Goal: Task Accomplishment & Management: Complete application form

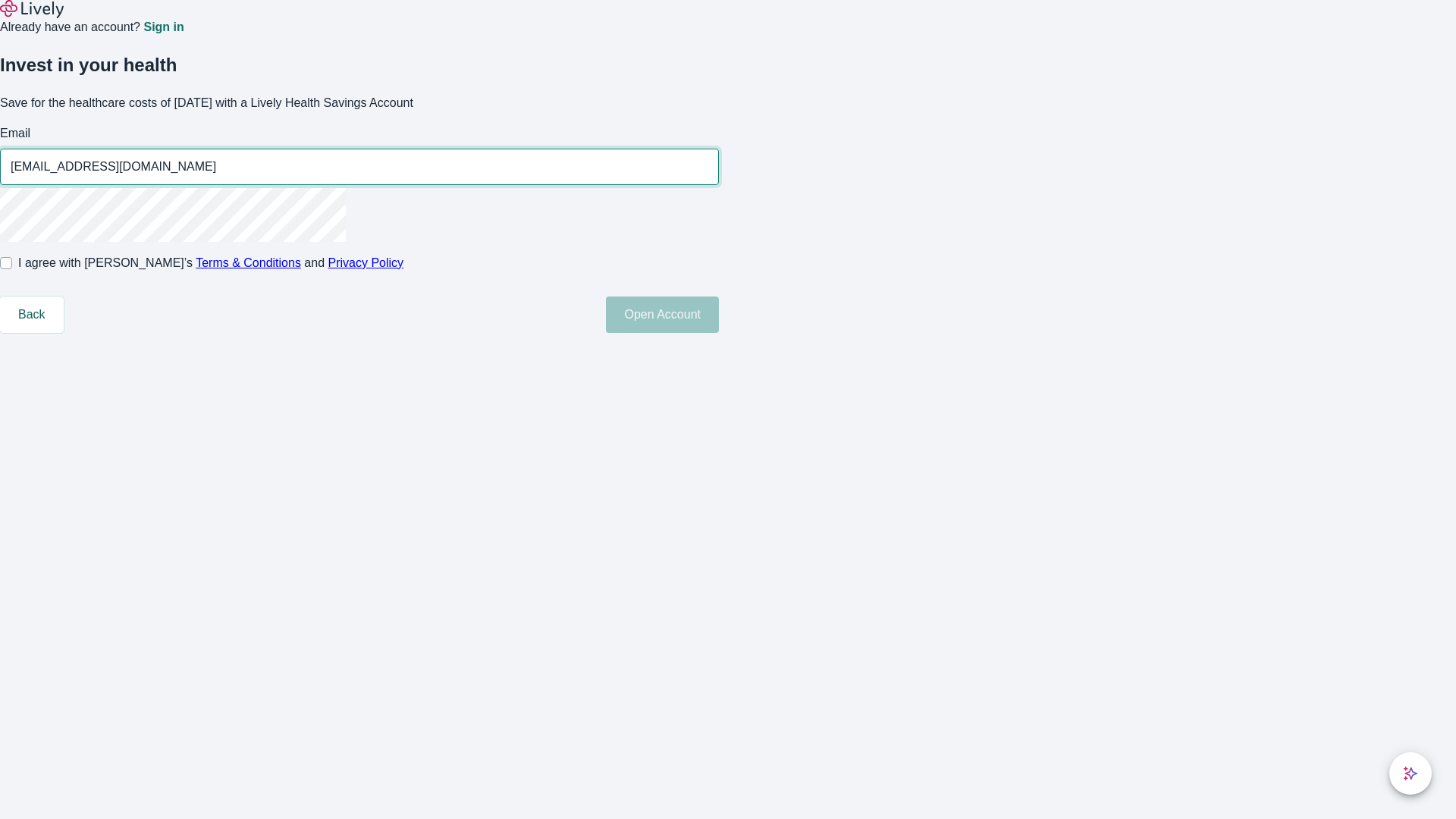
type input "Osborne_Schaden-Lynch250812191604@gmail.com"
click at [12, 269] on input "I agree with Lively’s Terms & Conditions and Privacy Policy" at bounding box center [6, 263] width 12 height 12
checkbox input "true"
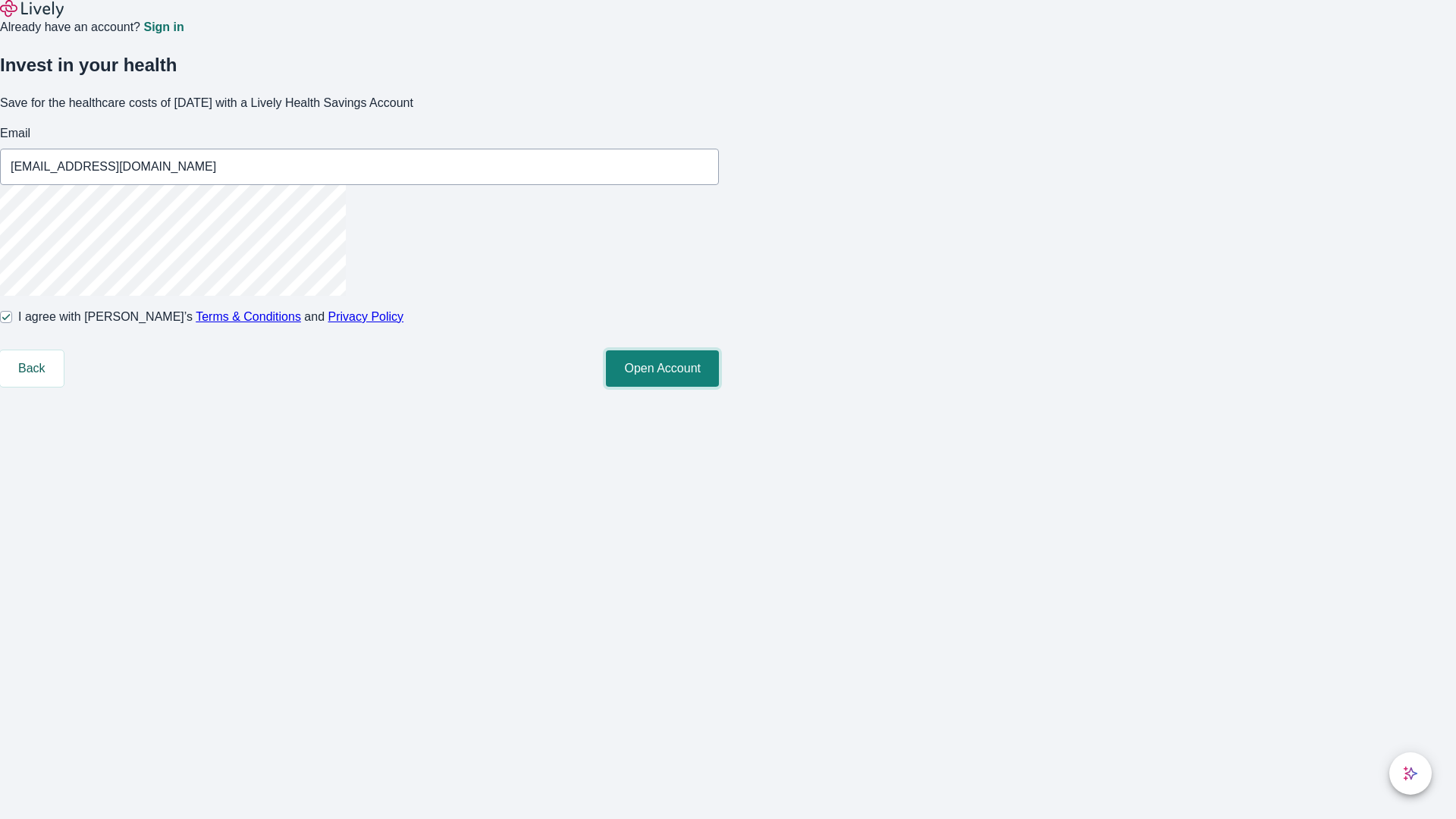
click at [719, 387] on button "Open Account" at bounding box center [662, 369] width 113 height 37
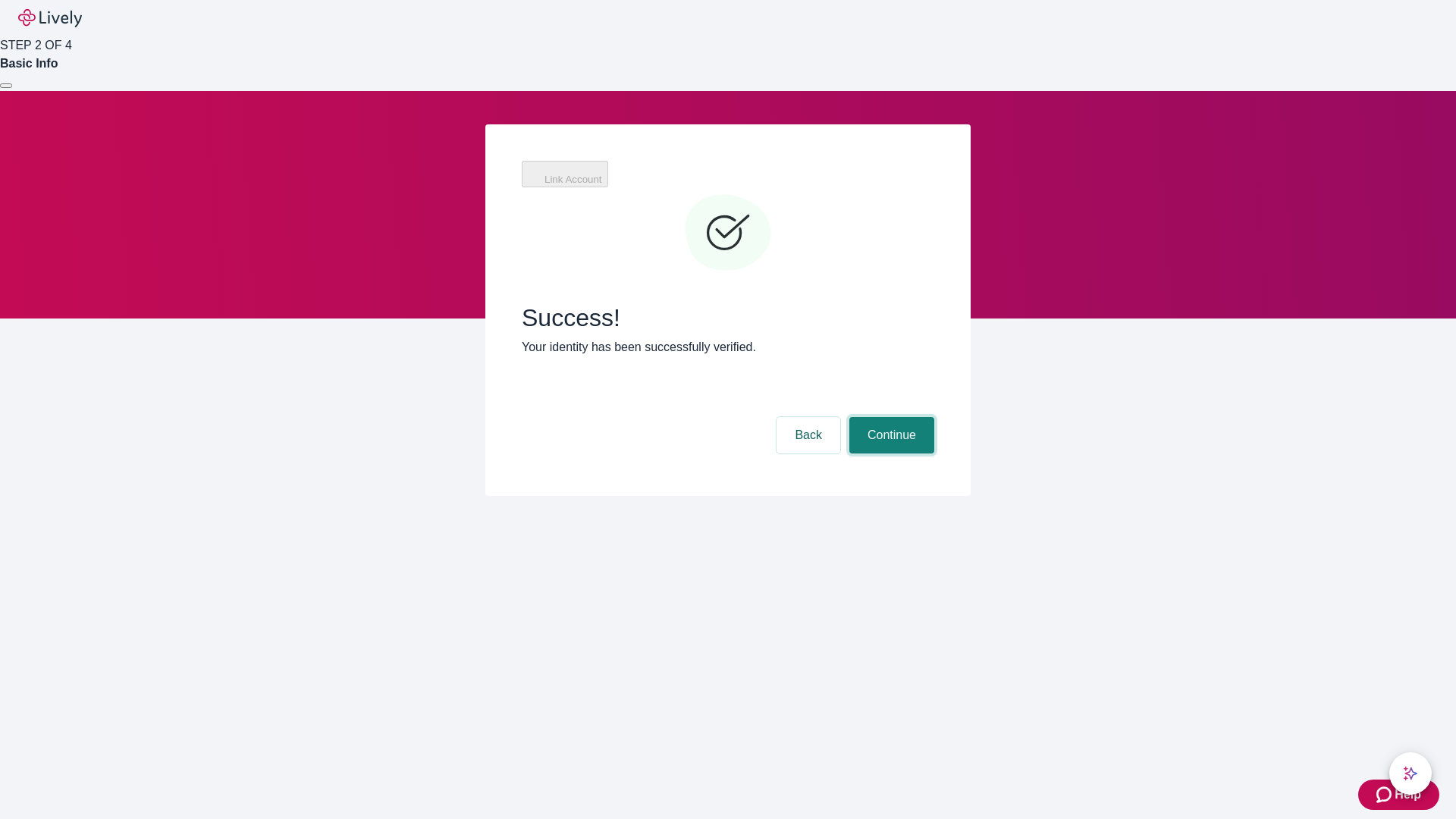
click at [889, 417] on button "Continue" at bounding box center [892, 436] width 85 height 37
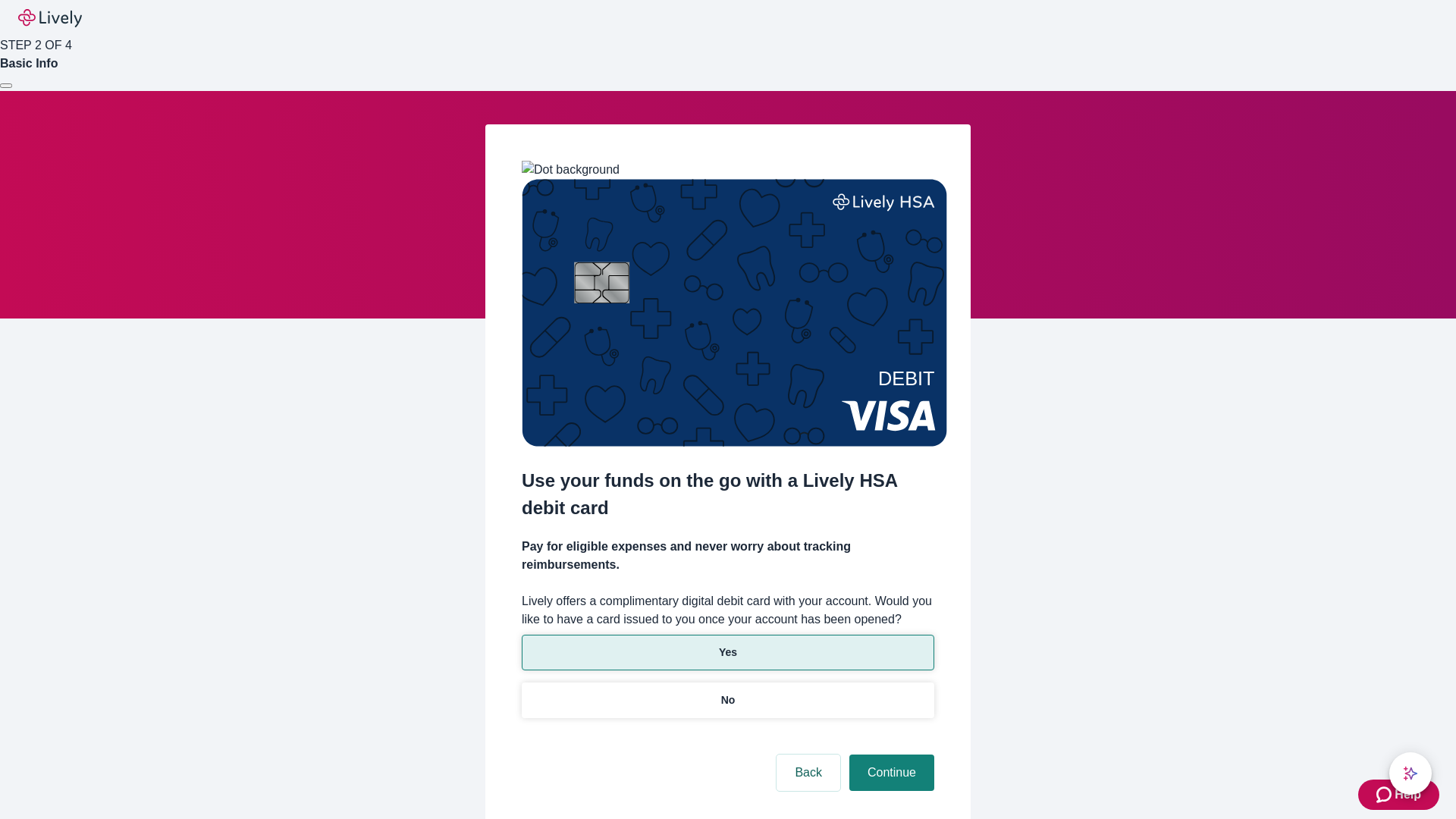
click at [727, 645] on p "Yes" at bounding box center [728, 653] width 18 height 16
click at [889, 755] on button "Continue" at bounding box center [892, 773] width 85 height 37
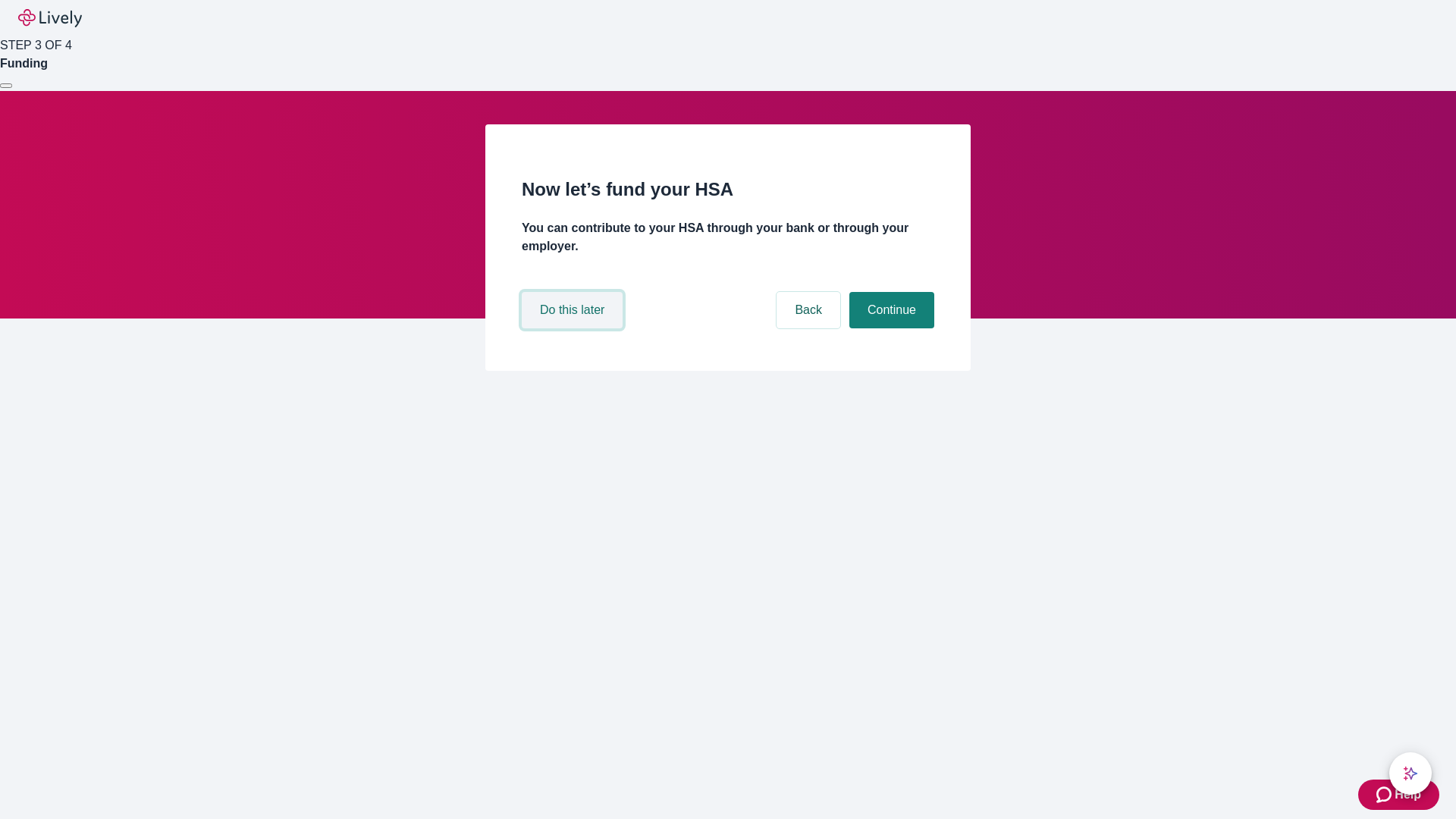
click at [574, 328] on button "Do this later" at bounding box center [572, 310] width 101 height 37
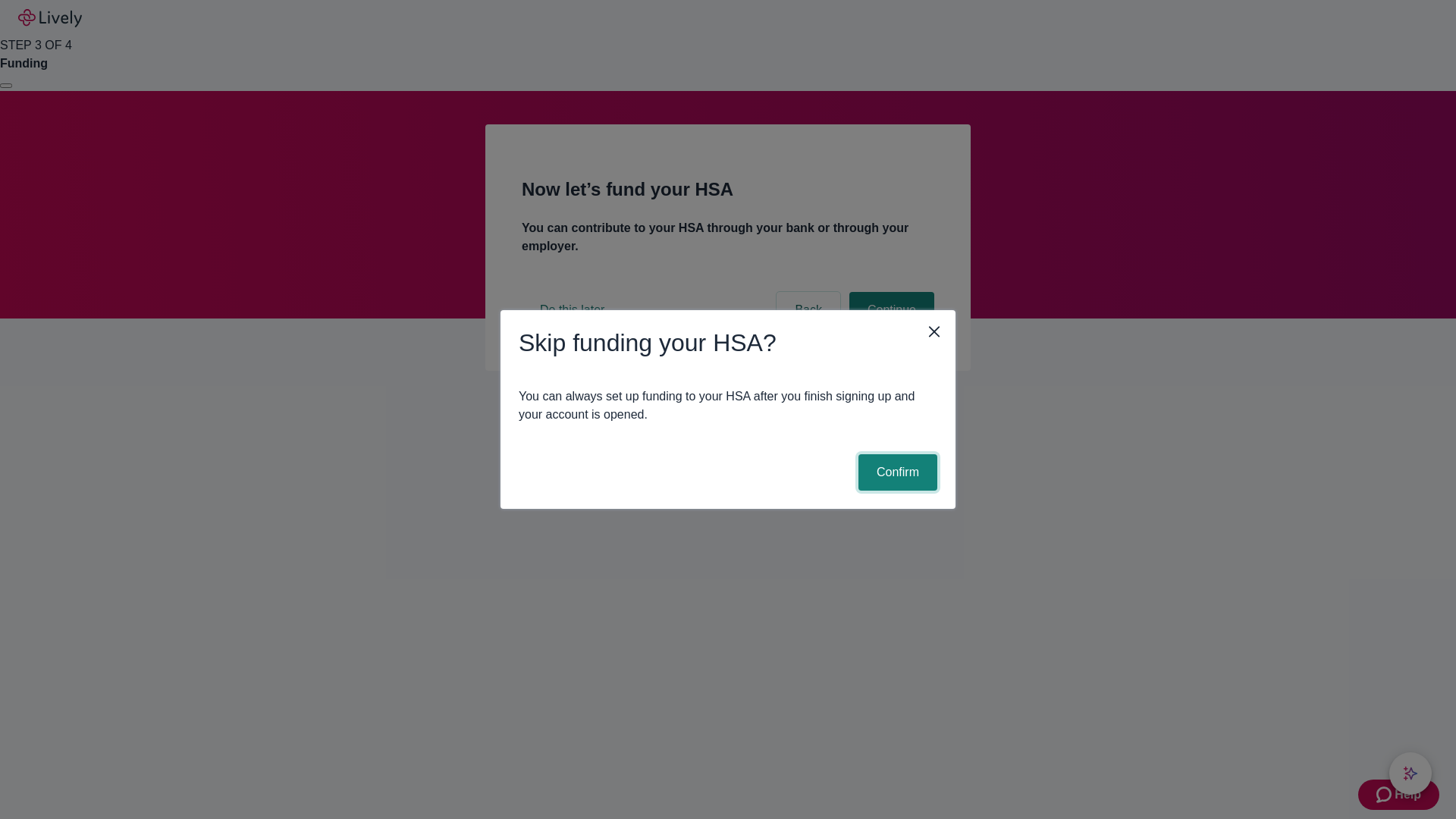
click at [896, 472] on button "Confirm" at bounding box center [898, 473] width 79 height 37
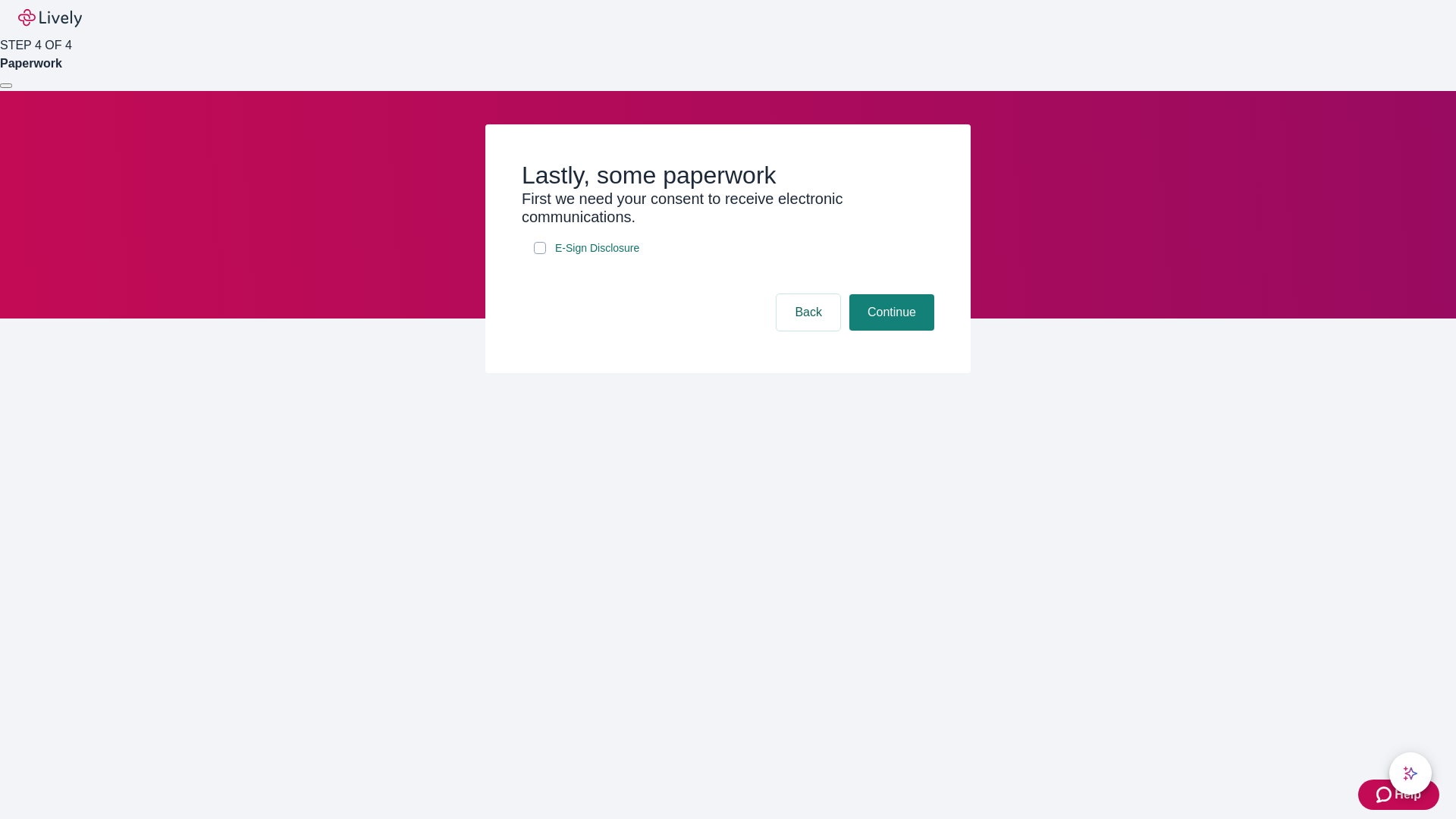
click at [540, 254] on input "E-Sign Disclosure" at bounding box center [539, 248] width 12 height 12
checkbox input "true"
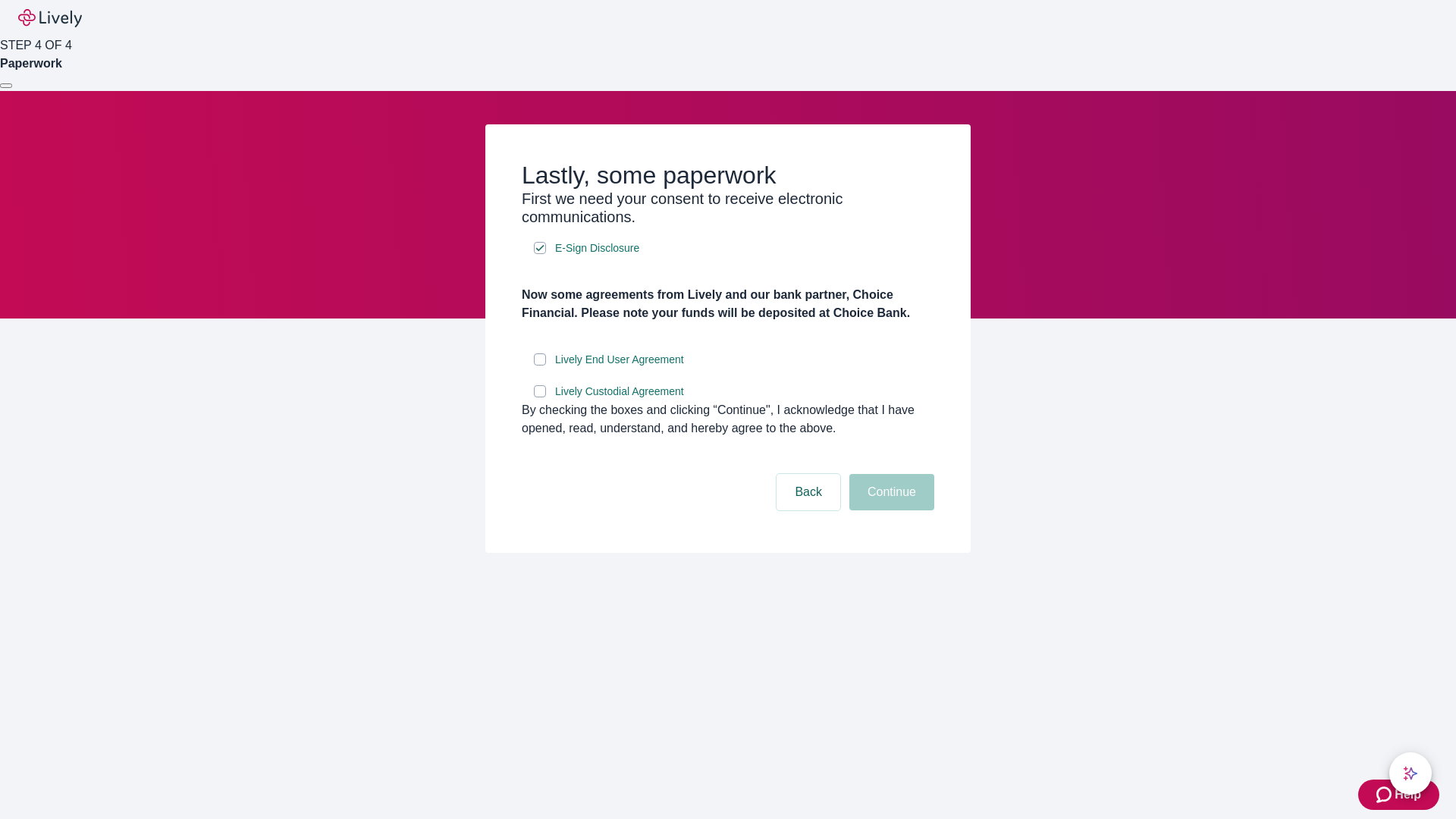
click at [540, 366] on input "Lively End User Agreement" at bounding box center [539, 359] width 12 height 12
checkbox input "true"
click at [540, 397] on input "Lively Custodial Agreement" at bounding box center [539, 392] width 12 height 12
checkbox input "true"
click at [889, 511] on button "Continue" at bounding box center [892, 492] width 85 height 37
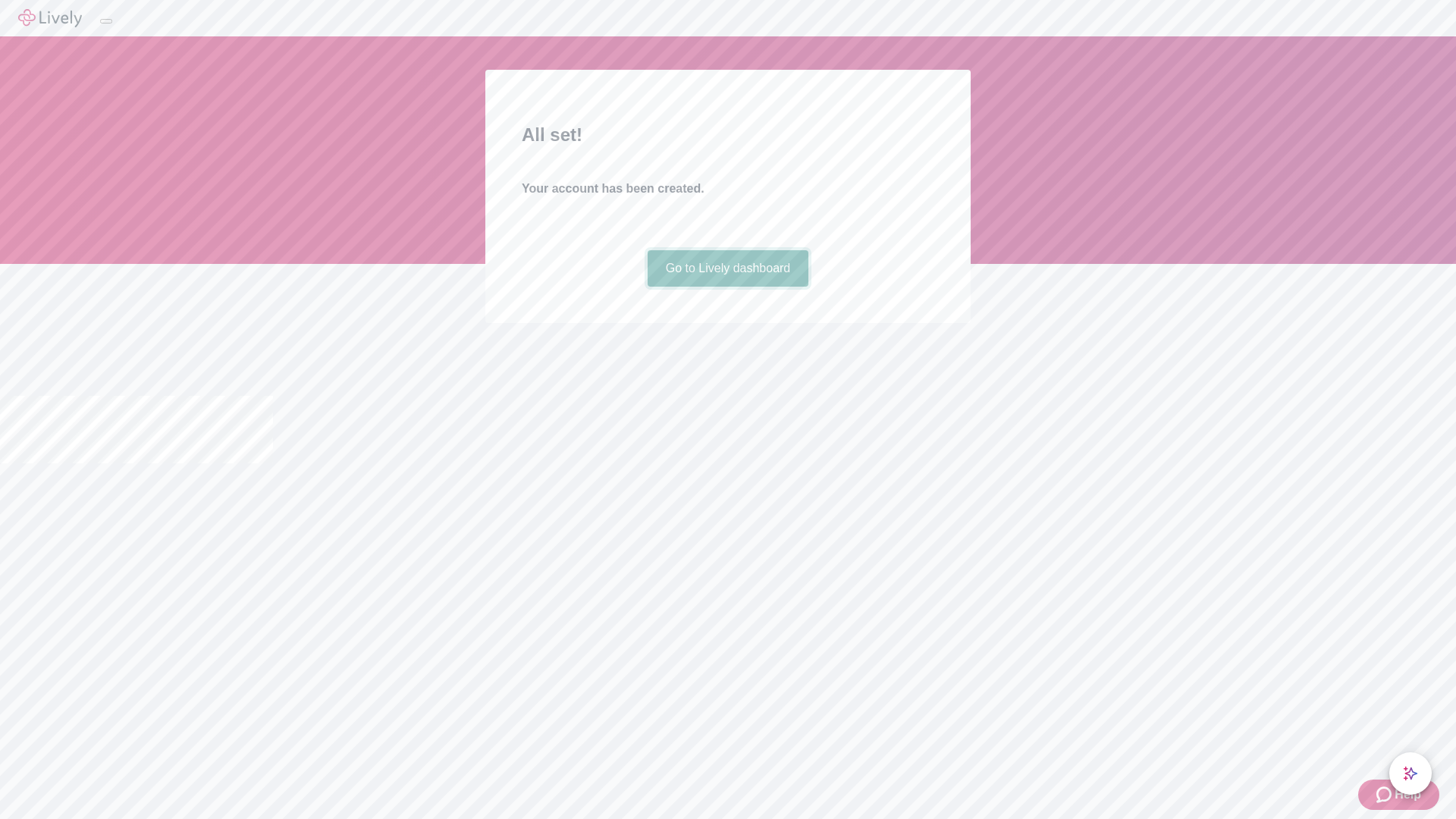
click at [727, 287] on link "Go to Lively dashboard" at bounding box center [728, 269] width 161 height 37
